Goal: Task Accomplishment & Management: Use online tool/utility

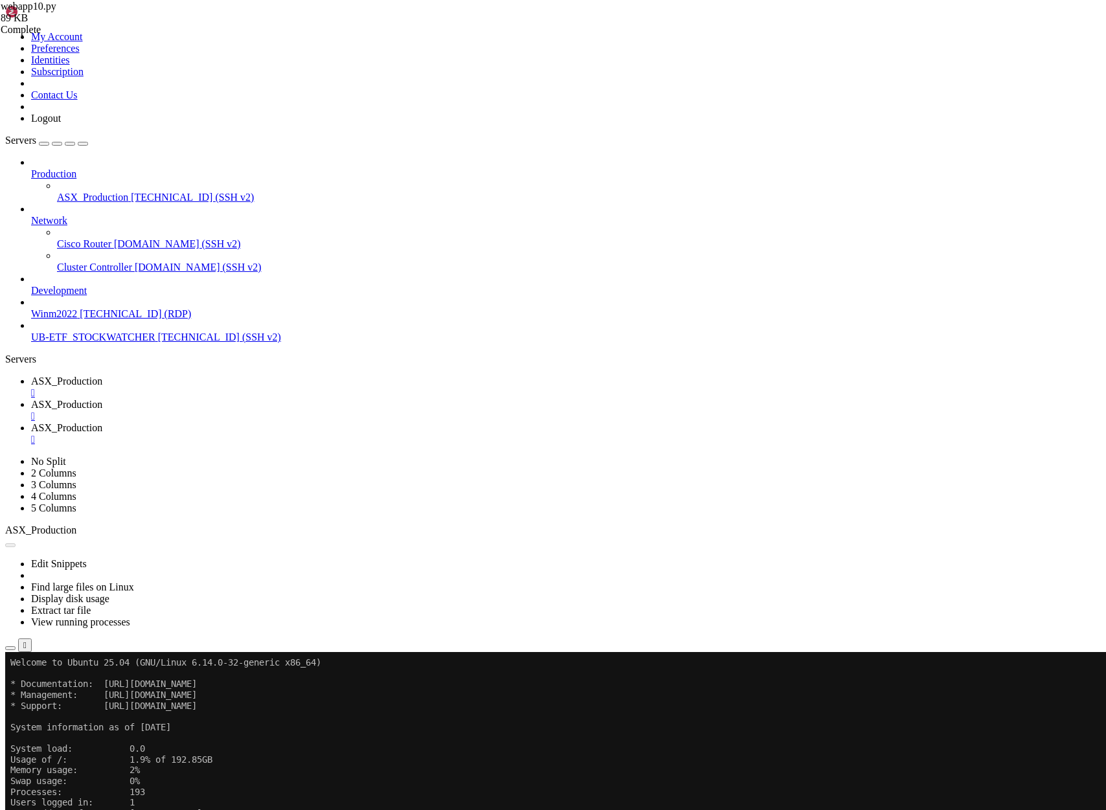
scroll to position [43, 0]
click at [487, 434] on div "" at bounding box center [566, 440] width 1070 height 12
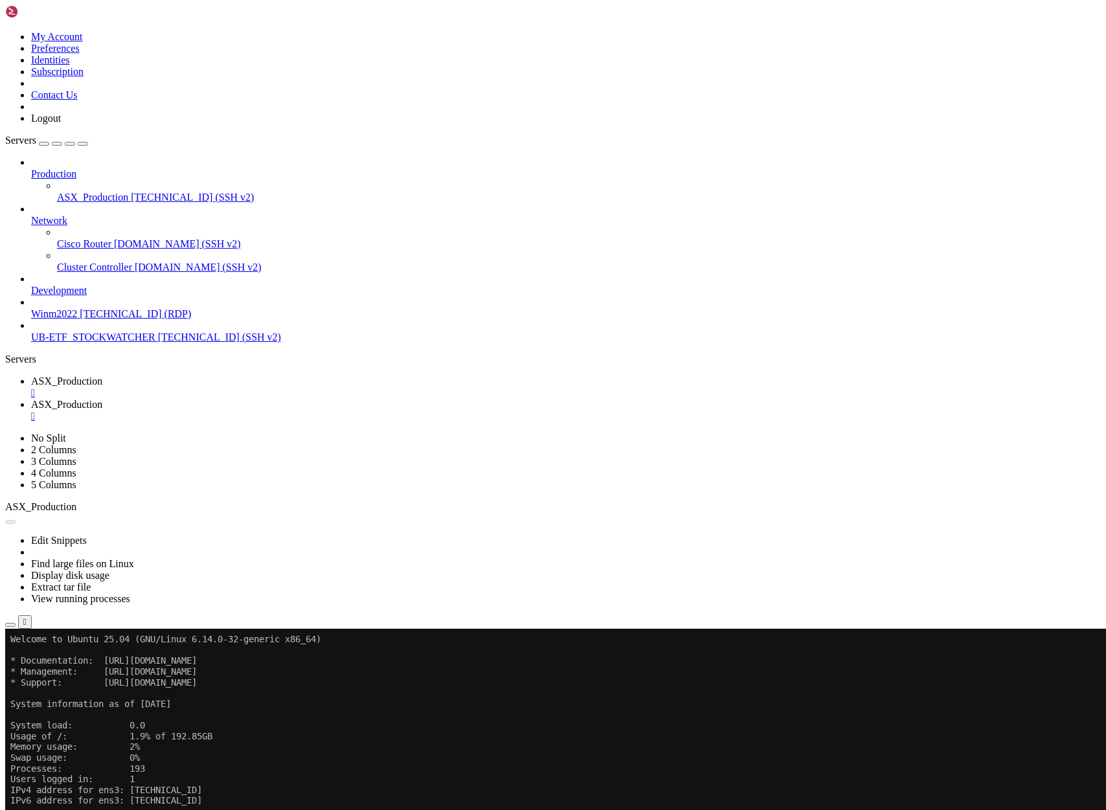
click at [102, 376] on span "ASX_Production" at bounding box center [66, 381] width 71 height 11
click at [57, 665] on button "Reconnect" at bounding box center [31, 672] width 52 height 14
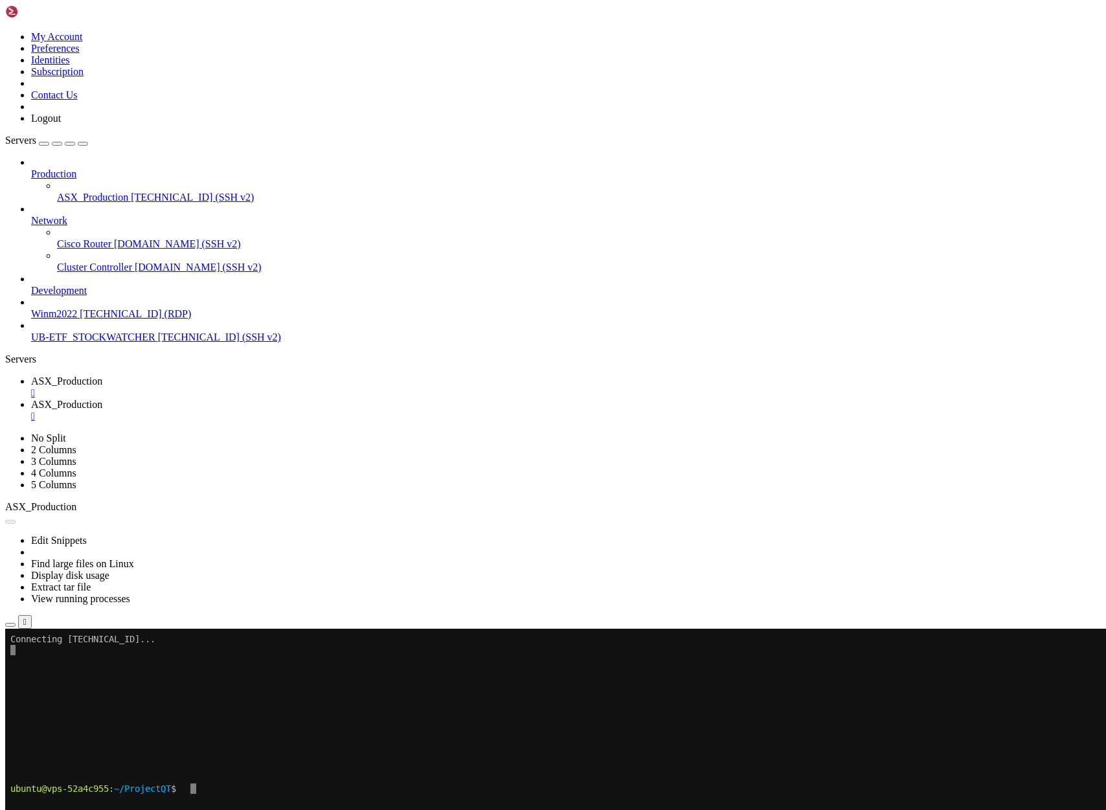
click at [102, 399] on span "ASX_Production" at bounding box center [66, 404] width 71 height 11
click at [210, 788] on x-row "ubuntu@vps-52a4c955 : ~/ProjectQT $" at bounding box center [476, 788] width 932 height 11
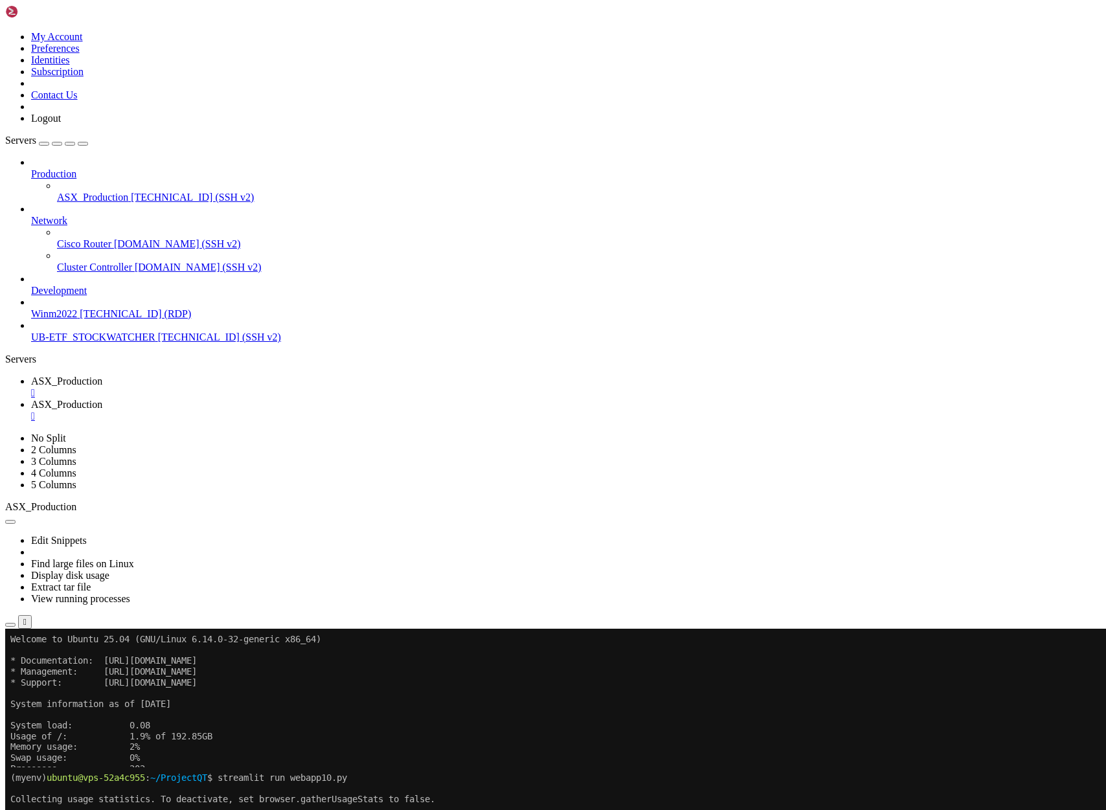
click at [102, 376] on span "ASX_Production" at bounding box center [66, 381] width 71 height 11
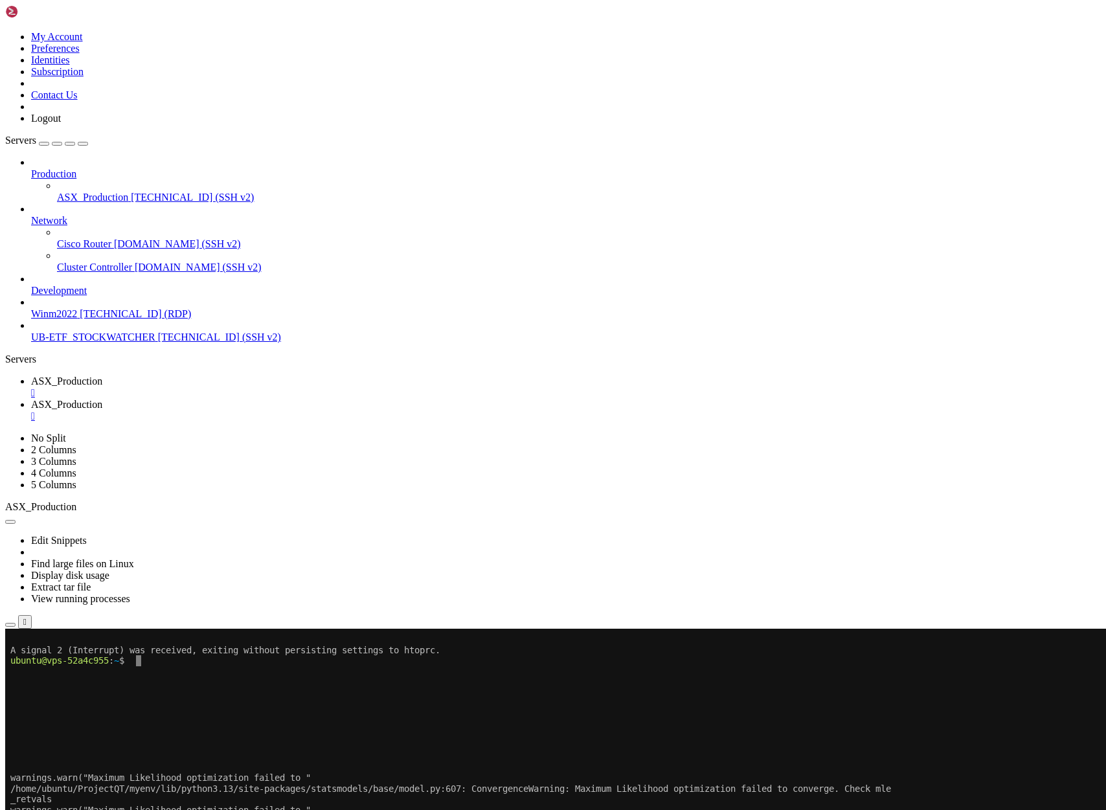
click at [176, 759] on x-row at bounding box center [476, 758] width 932 height 11
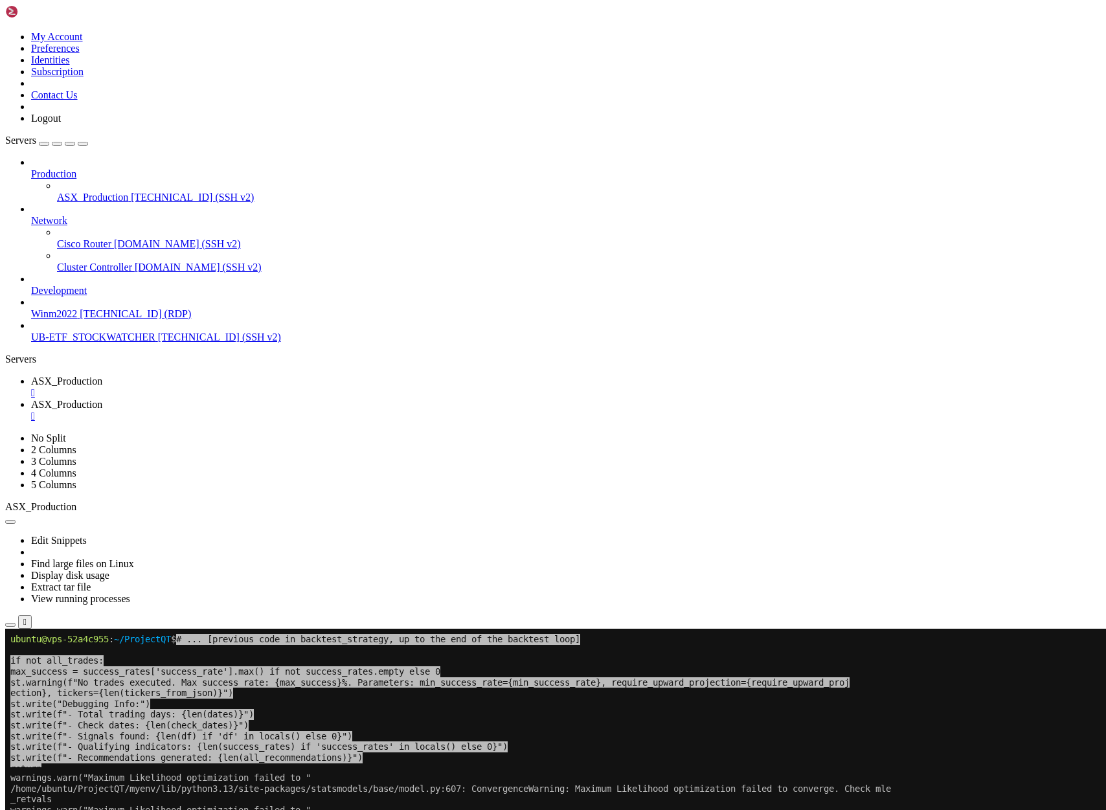
click at [254, 712] on span "st.write(f"- Total trading days: {len(dates)}")" at bounding box center [132, 714] width 244 height 11
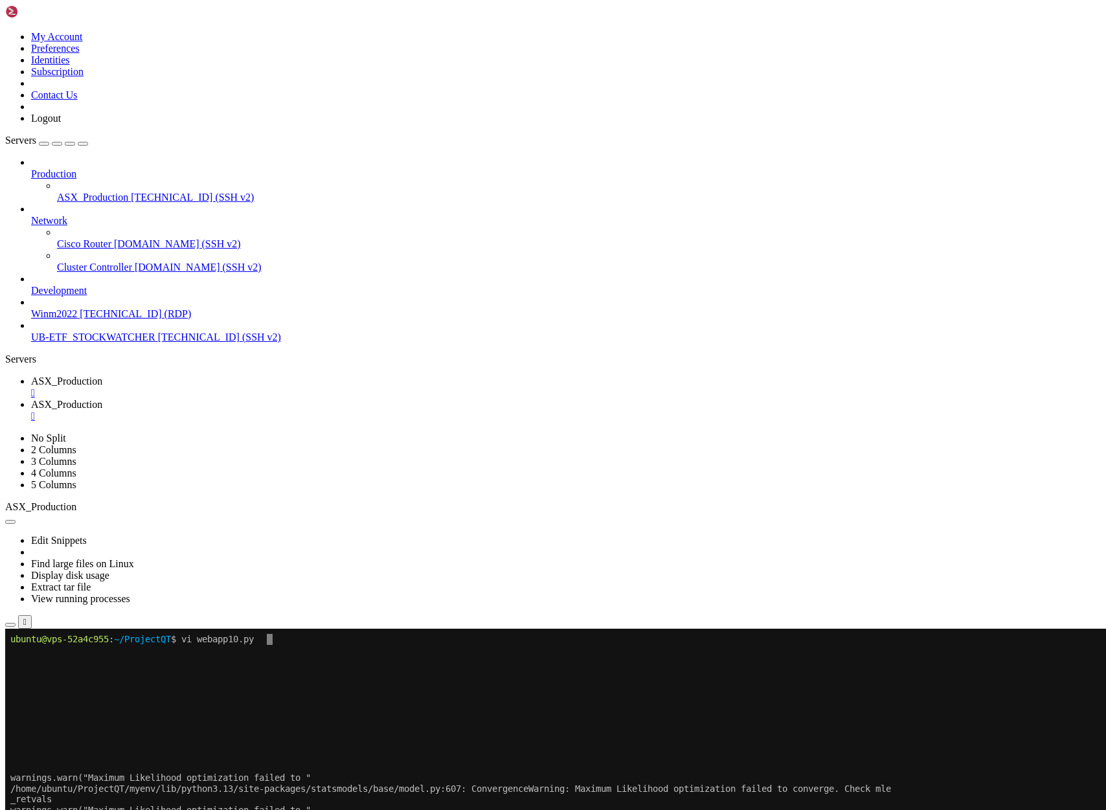
click at [102, 399] on span "ASX_Production" at bounding box center [66, 404] width 71 height 11
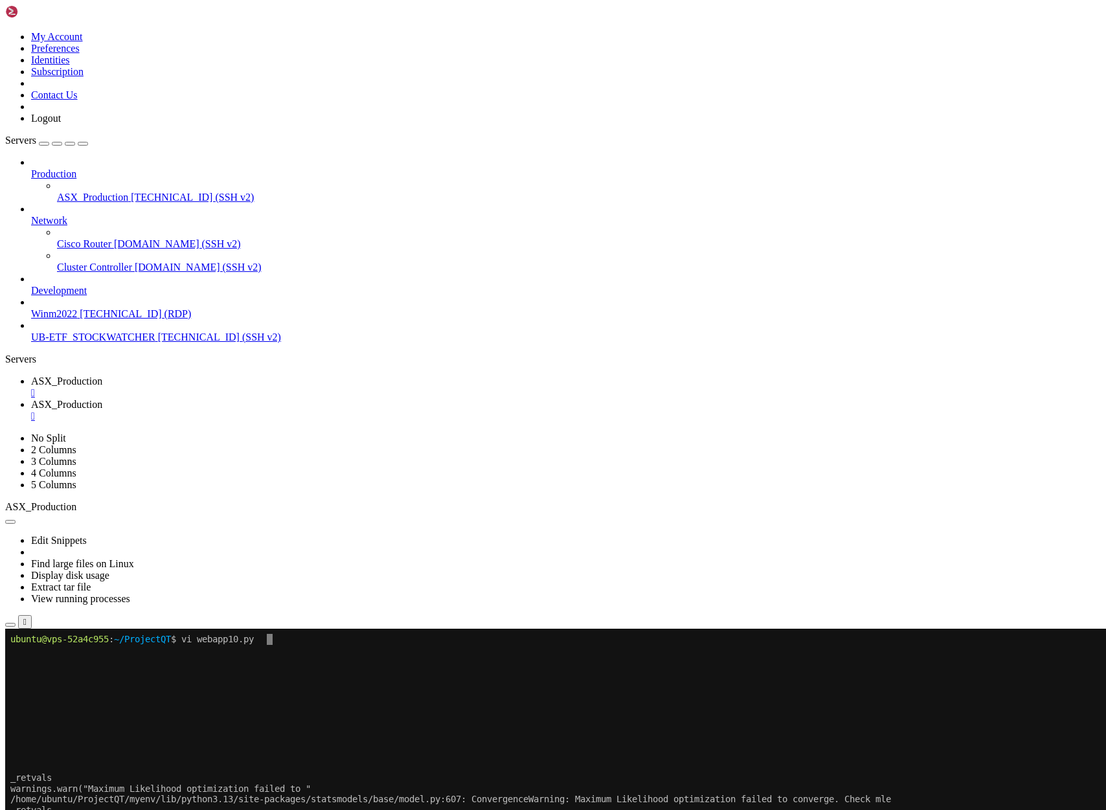
scroll to position [54, 0]
drag, startPoint x: 12, startPoint y: 1425, endPoint x: 612, endPoint y: 1436, distance: 599.8
